Goal: Find contact information: Find contact information

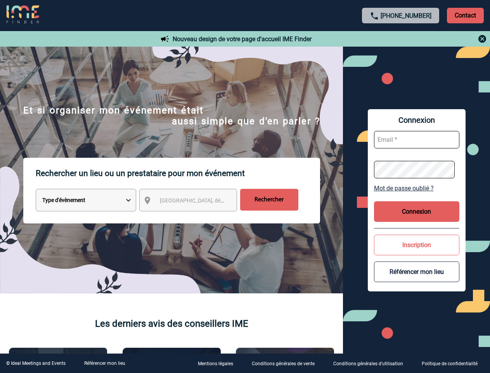
click at [245, 186] on p "Rechercher un lieu ou un prestataire pour mon événement" at bounding box center [178, 173] width 285 height 31
click at [465, 15] on p "Contact" at bounding box center [465, 16] width 37 height 16
click at [401, 39] on body "[PHONE_NUMBER] Contact Contact Nouveau design de votre page d'accueil IME Finde…" at bounding box center [245, 186] width 490 height 373
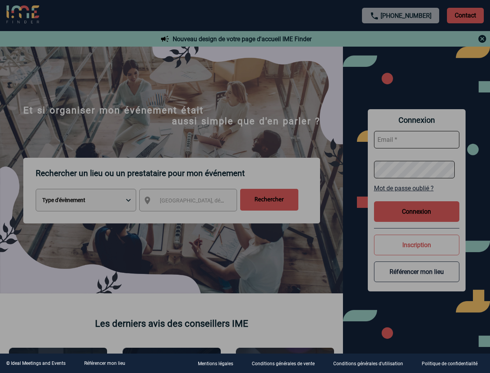
click at [195, 201] on div at bounding box center [245, 186] width 490 height 373
click at [417, 188] on div at bounding box center [245, 186] width 490 height 373
click at [417, 211] on div at bounding box center [245, 186] width 490 height 373
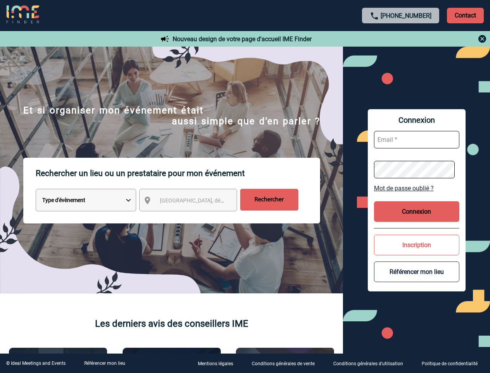
click at [417, 245] on button "Inscription" at bounding box center [416, 244] width 85 height 21
click at [417, 271] on button "Référencer mon lieu" at bounding box center [416, 271] width 85 height 21
click at [104, 363] on link "Référencer mon lieu" at bounding box center [104, 362] width 41 height 5
